Goal: Task Accomplishment & Management: Manage account settings

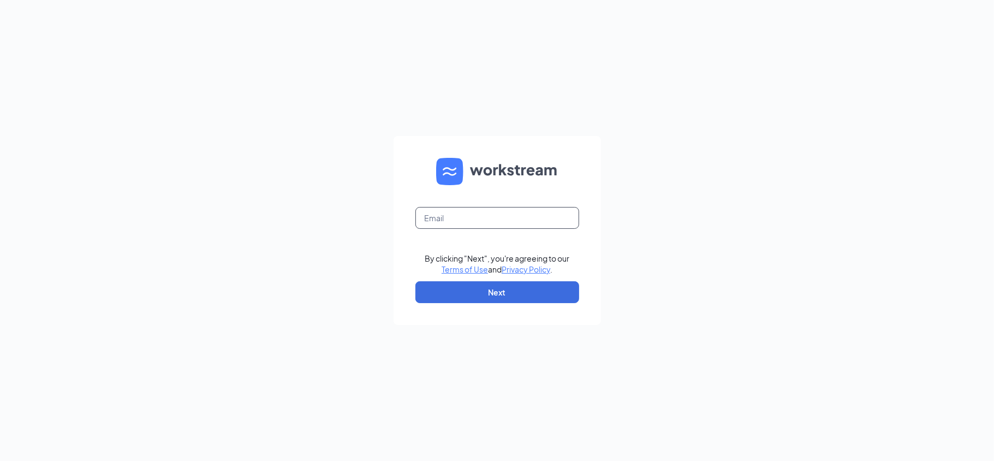
click at [487, 221] on input "text" at bounding box center [497, 218] width 164 height 22
type input "alisufyan@bajcogroup.net"
click at [505, 298] on button "Next" at bounding box center [497, 292] width 164 height 22
